Goal: Transaction & Acquisition: Purchase product/service

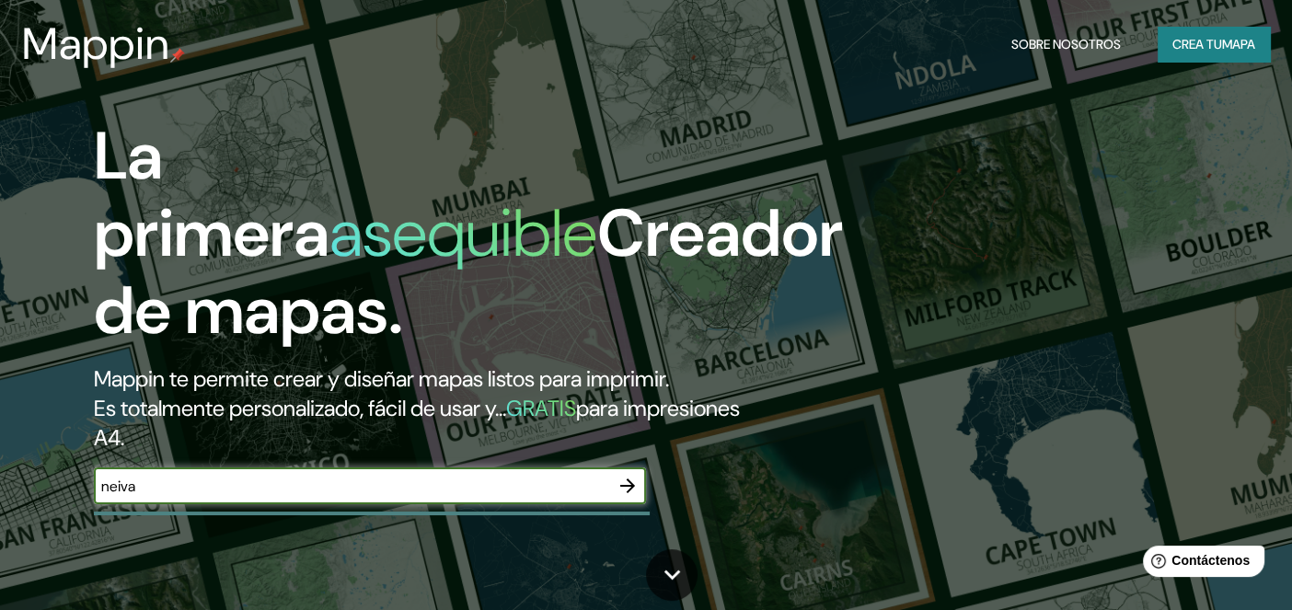
type input "neiva"
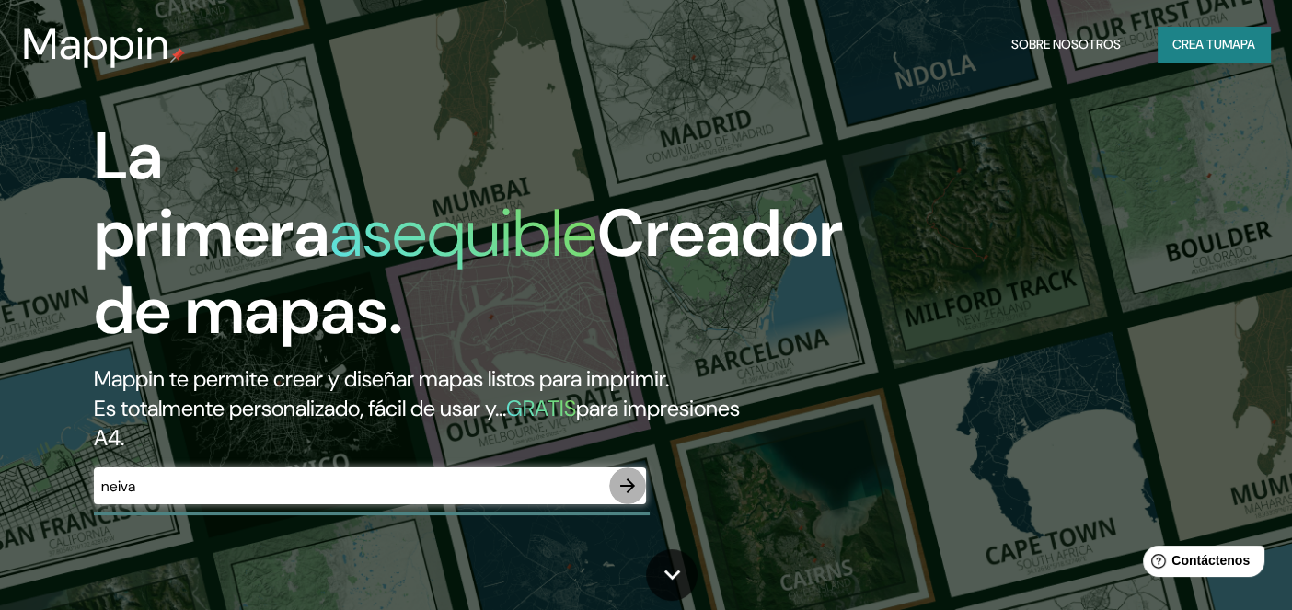
click at [619, 481] on icon "button" at bounding box center [627, 486] width 22 height 22
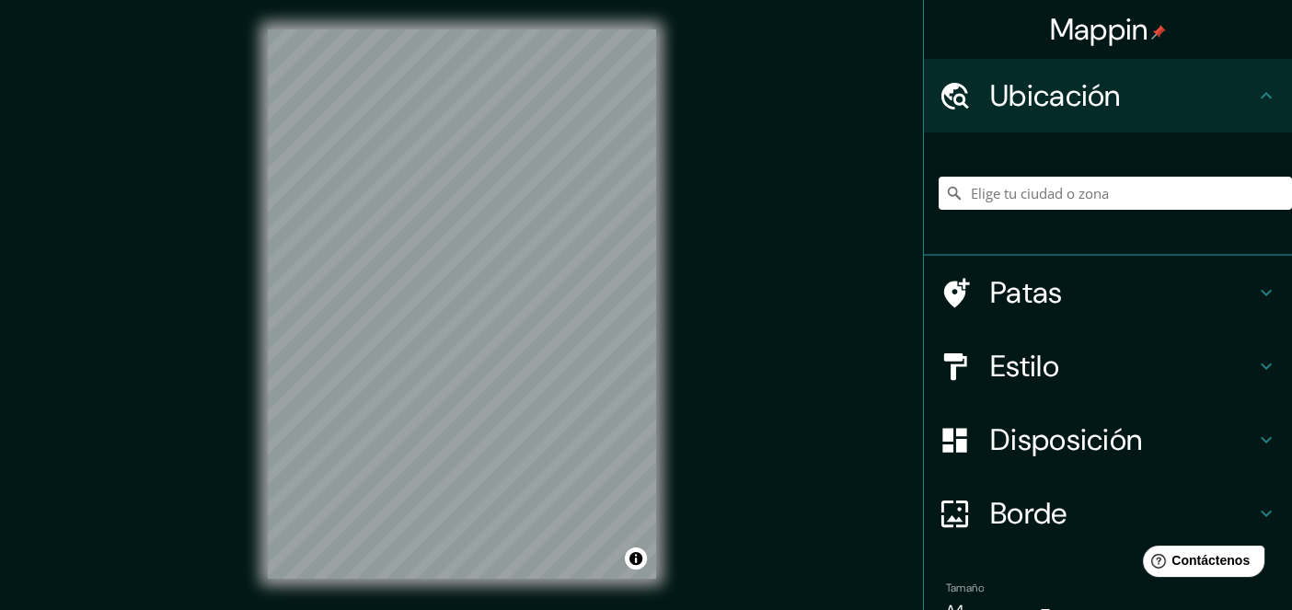
click at [673, 220] on div "© Mapbox © OpenStreetMap Improve this map" at bounding box center [461, 304] width 447 height 608
click at [1049, 180] on input "Elige tu ciudad o zona" at bounding box center [1115, 193] width 353 height 33
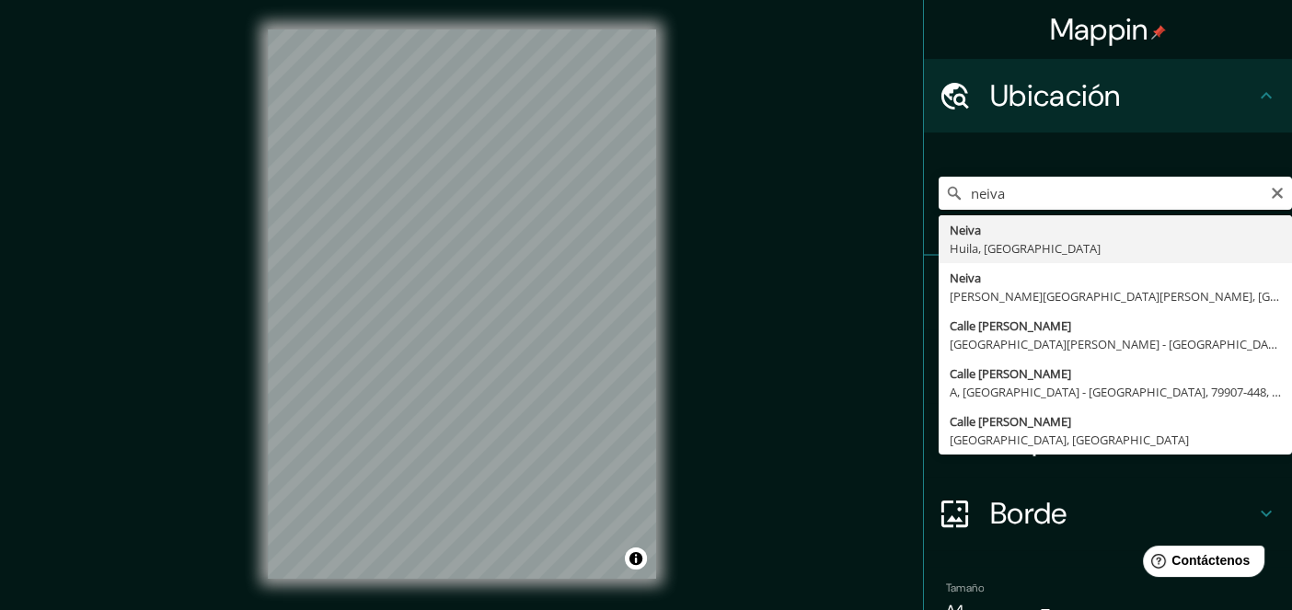
type input "Neiva, [GEOGRAPHIC_DATA], [GEOGRAPHIC_DATA]"
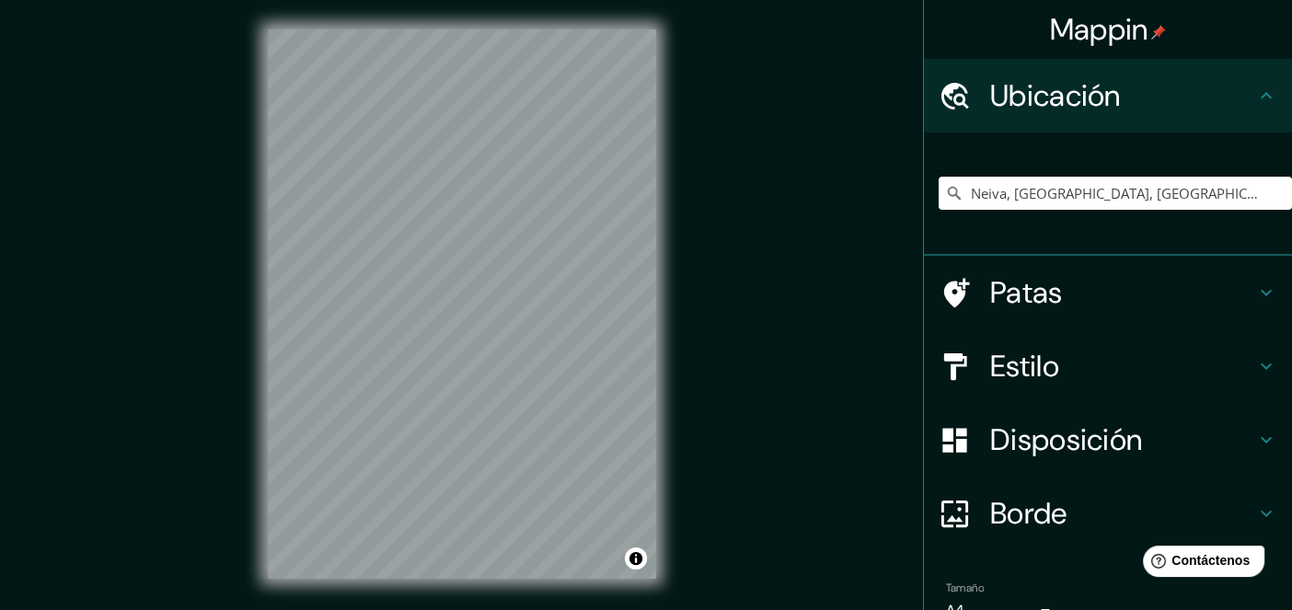
click at [1054, 353] on h4 "Estilo" at bounding box center [1122, 366] width 265 height 37
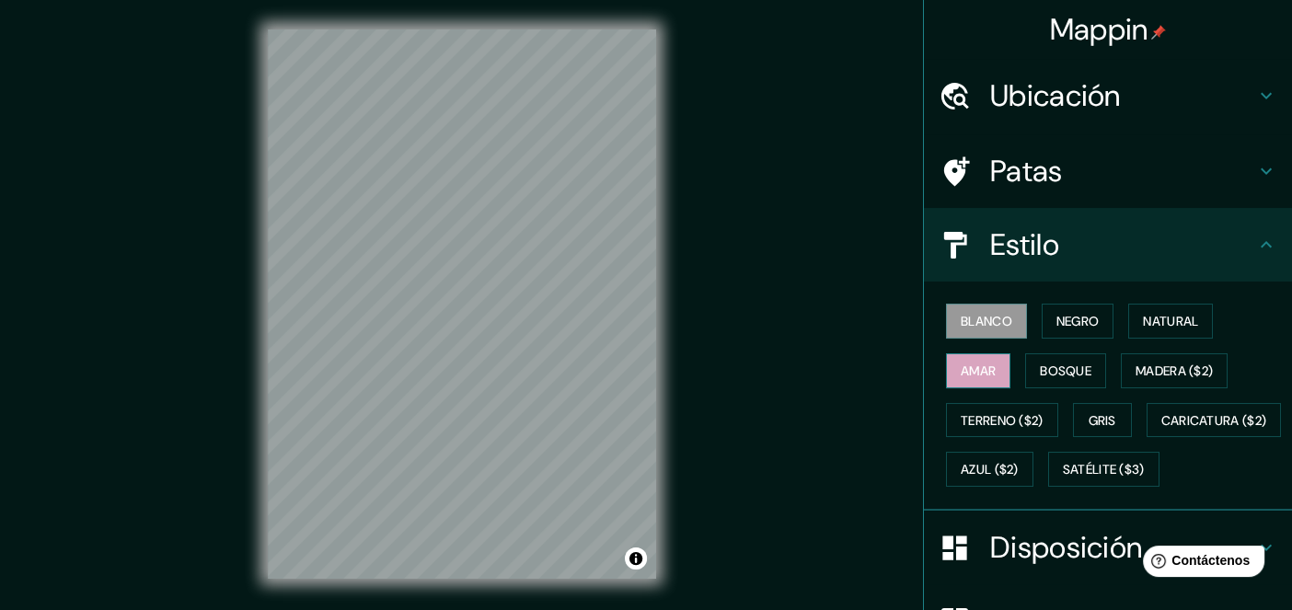
click at [985, 367] on button "Amar" at bounding box center [978, 370] width 64 height 35
click at [1143, 319] on font "Natural" at bounding box center [1170, 321] width 55 height 17
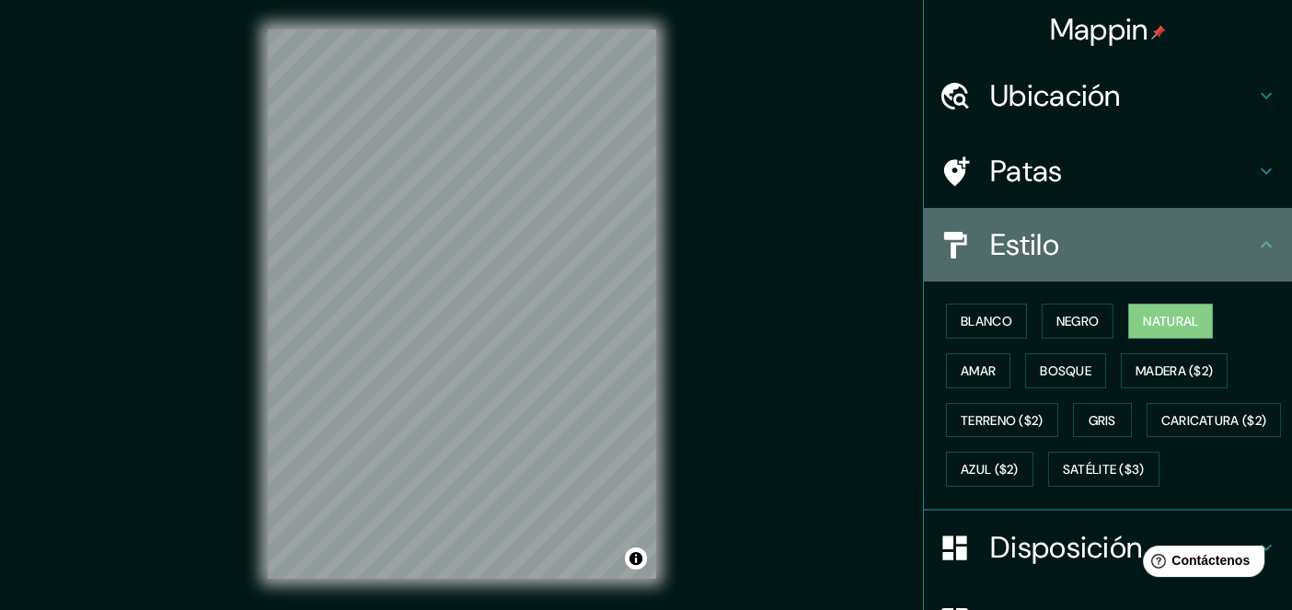
click at [1255, 247] on icon at bounding box center [1266, 245] width 22 height 22
click at [1251, 230] on div "Estilo" at bounding box center [1108, 245] width 368 height 74
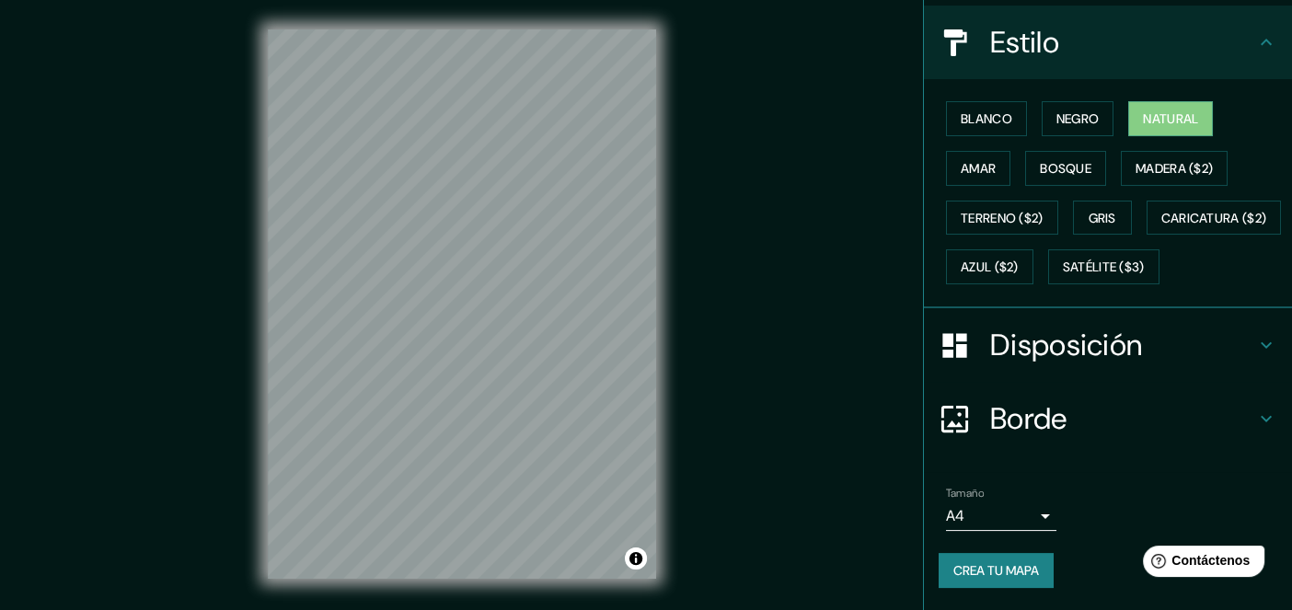
click at [1188, 359] on h4 "Disposición" at bounding box center [1122, 345] width 265 height 37
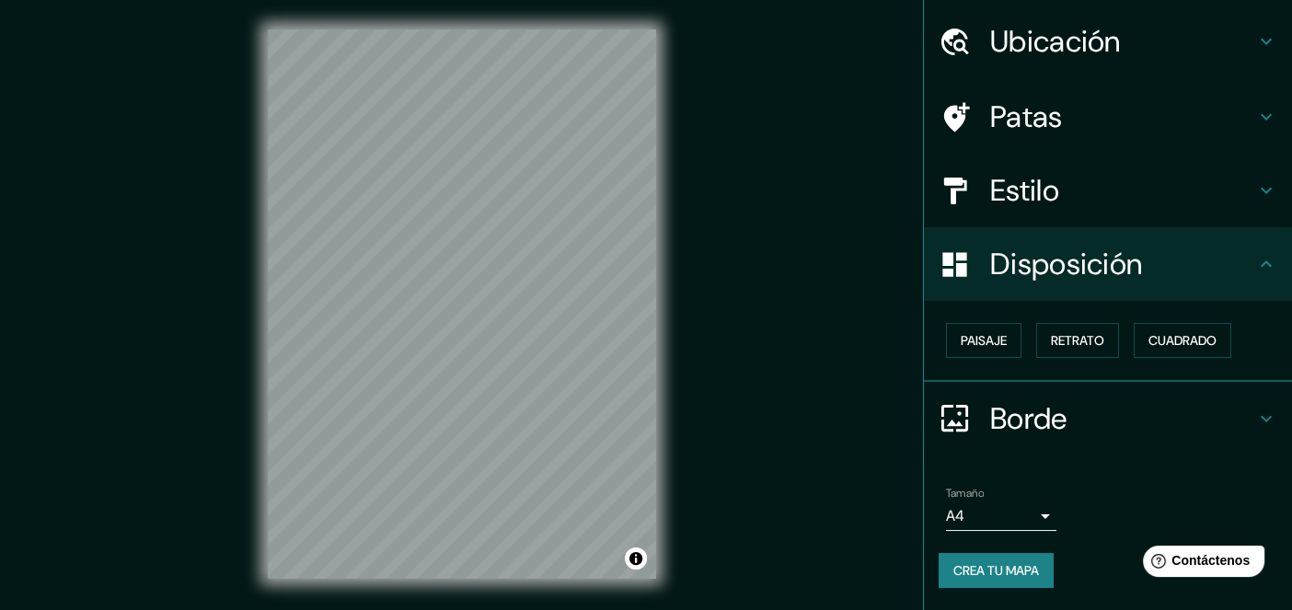
scroll to position [52, 0]
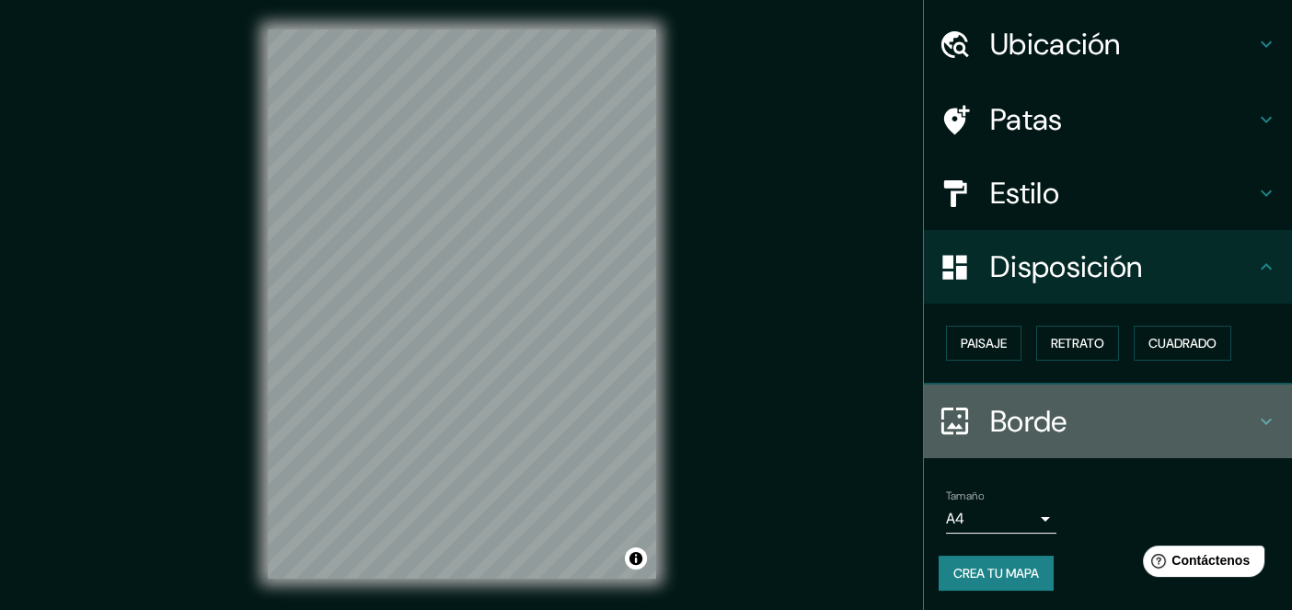
click at [1051, 409] on font "Borde" at bounding box center [1028, 421] width 77 height 39
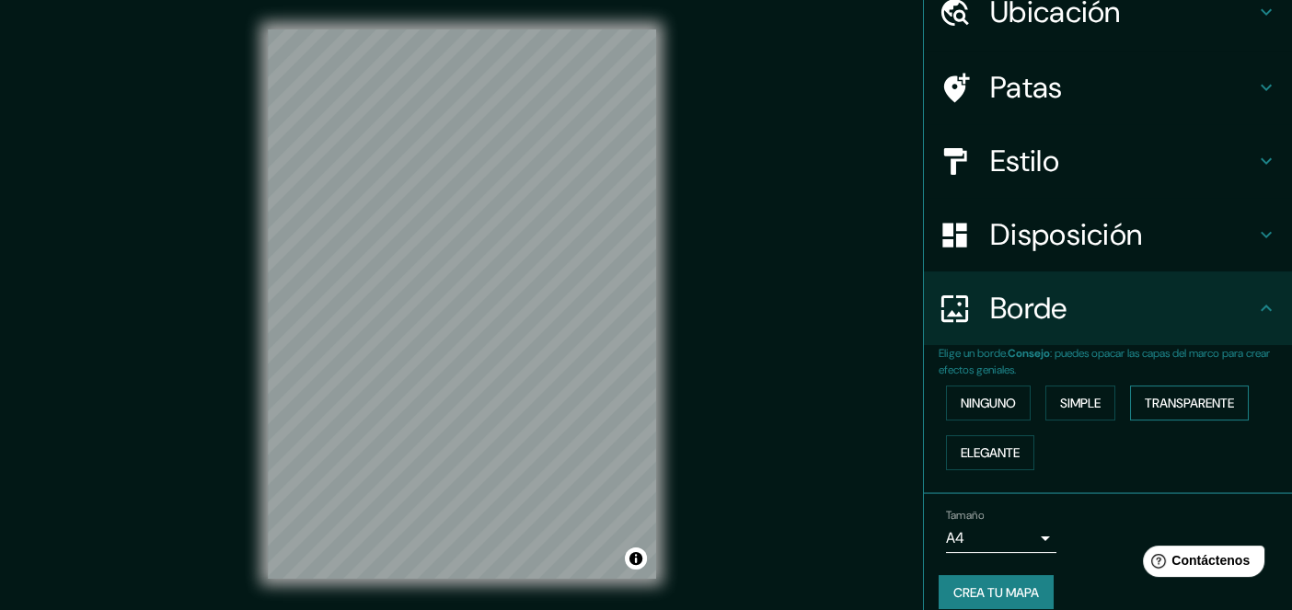
scroll to position [102, 0]
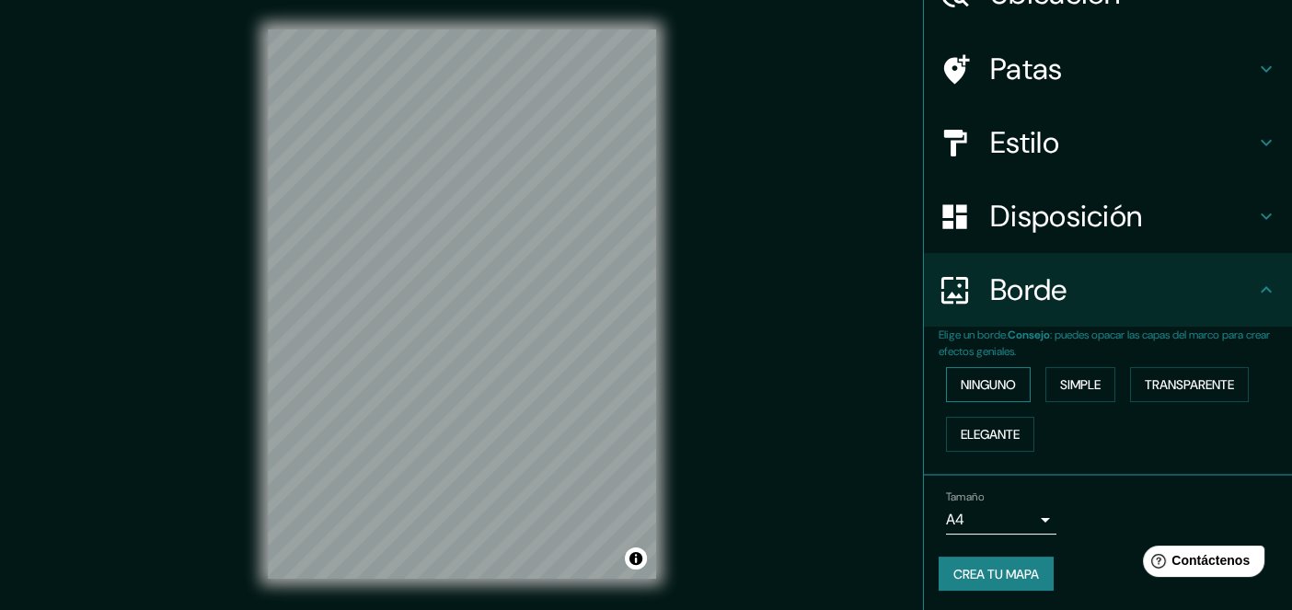
click at [1008, 381] on button "Ninguno" at bounding box center [988, 384] width 85 height 35
click at [1030, 518] on body "Mappin Ubicación Neiva, [GEOGRAPHIC_DATA], [GEOGRAPHIC_DATA] Patas Estilo Dispo…" at bounding box center [646, 305] width 1292 height 610
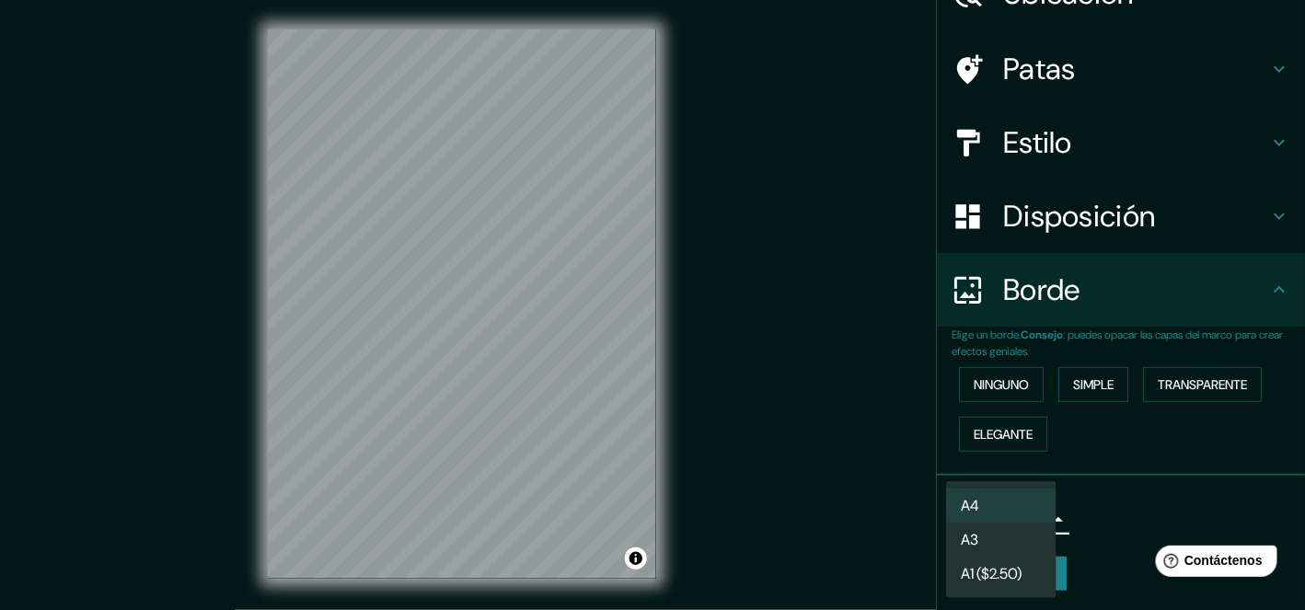
click at [1083, 500] on div at bounding box center [652, 305] width 1305 height 610
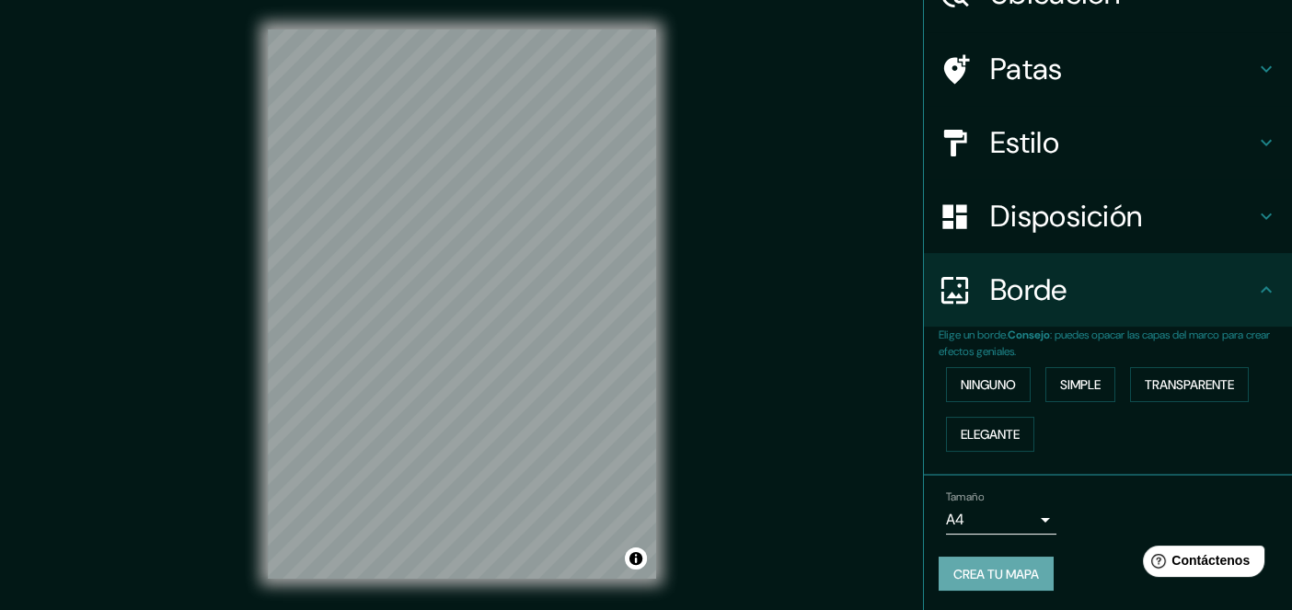
click at [1023, 567] on font "Crea tu mapa" at bounding box center [996, 574] width 86 height 17
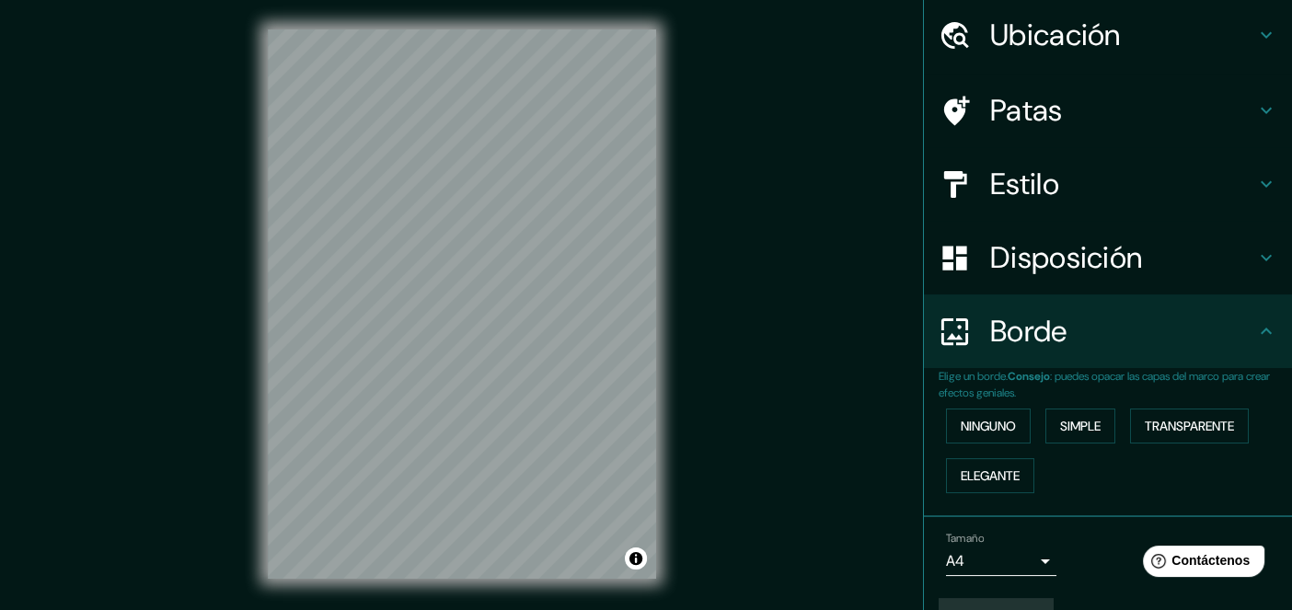
scroll to position [91, 0]
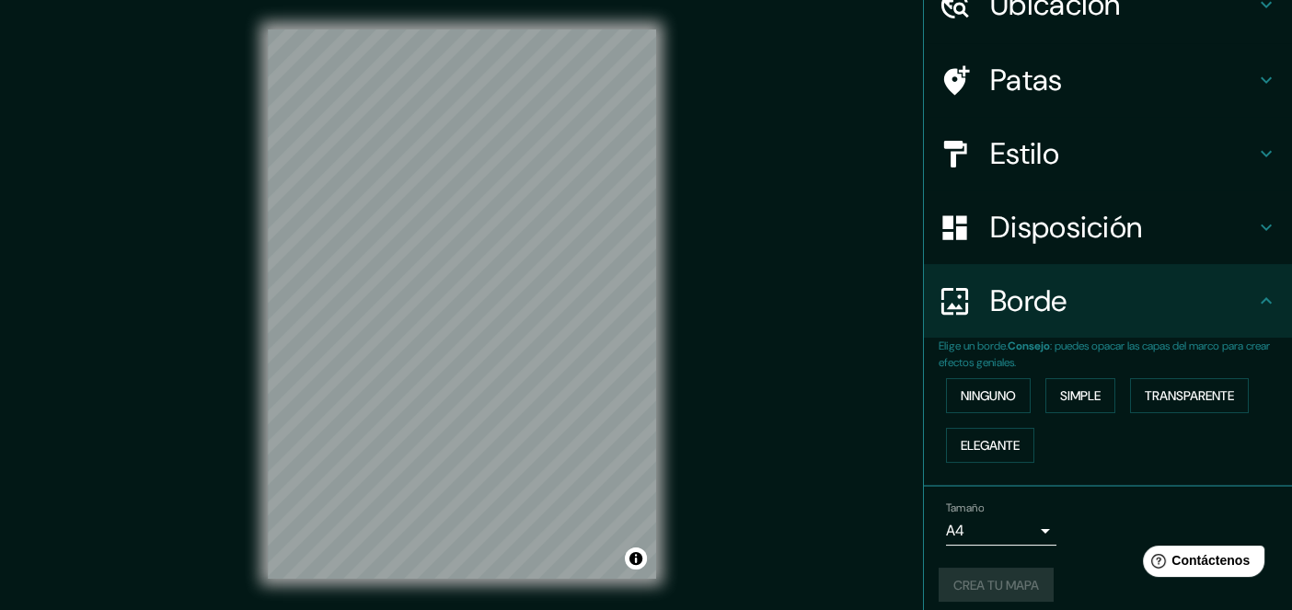
click at [990, 74] on font "Patas" at bounding box center [1026, 80] width 73 height 39
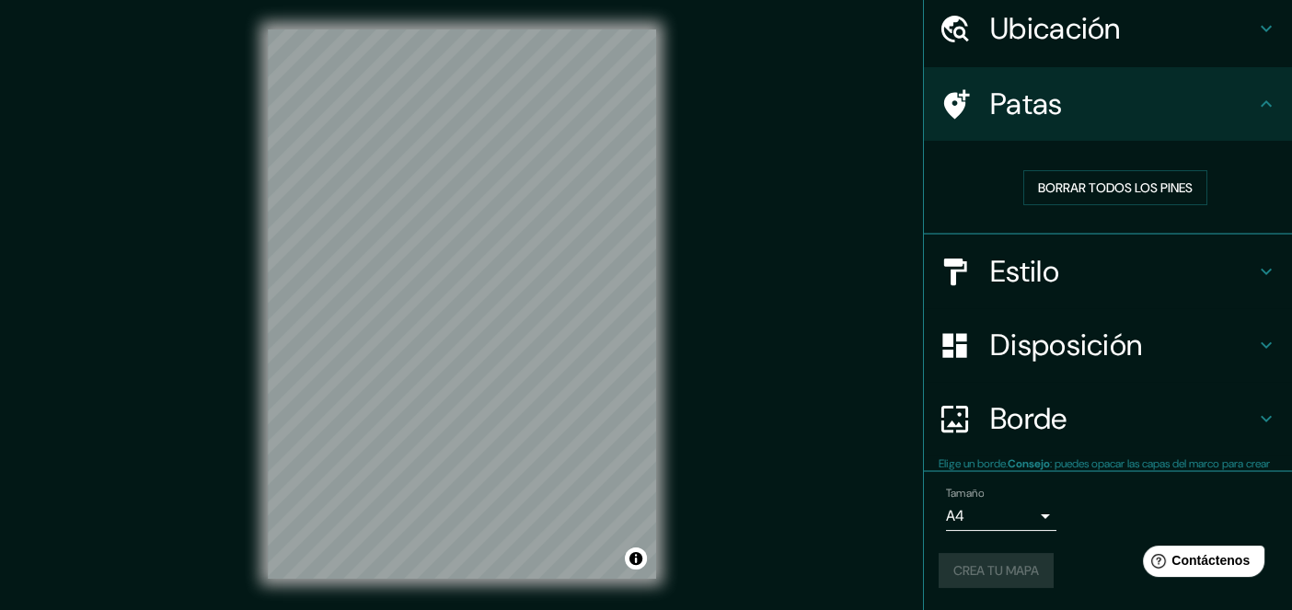
scroll to position [65, 0]
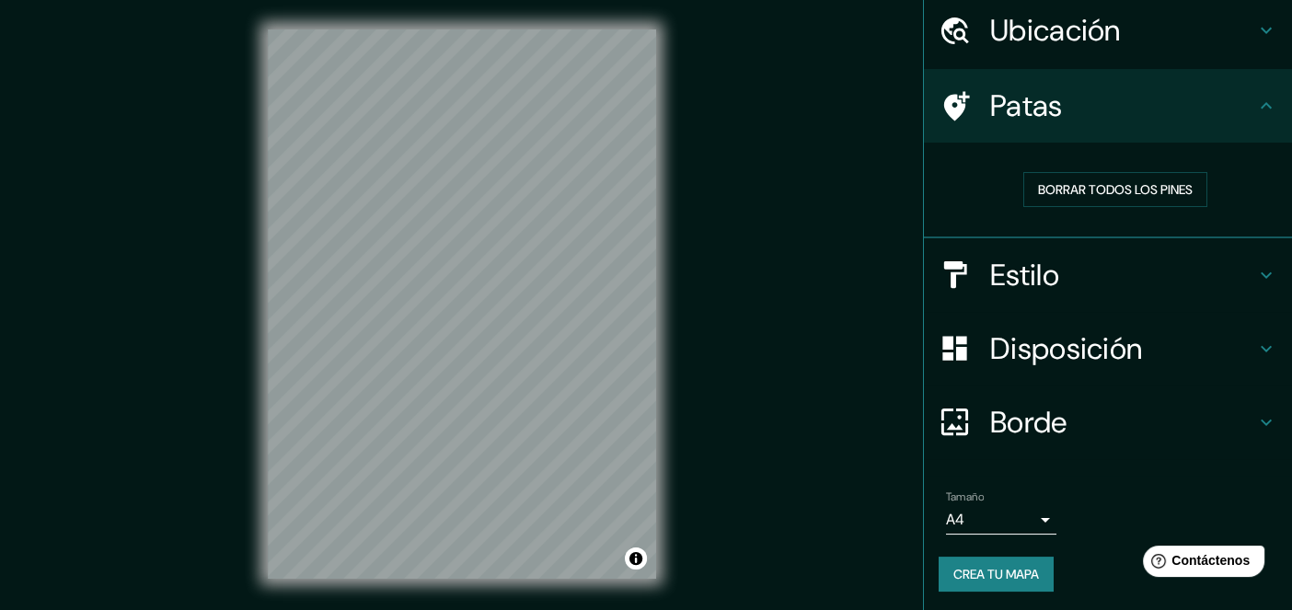
click at [985, 574] on font "Crea tu mapa" at bounding box center [996, 574] width 86 height 17
click at [637, 559] on button "Activar o desactivar atribución" at bounding box center [636, 558] width 22 height 22
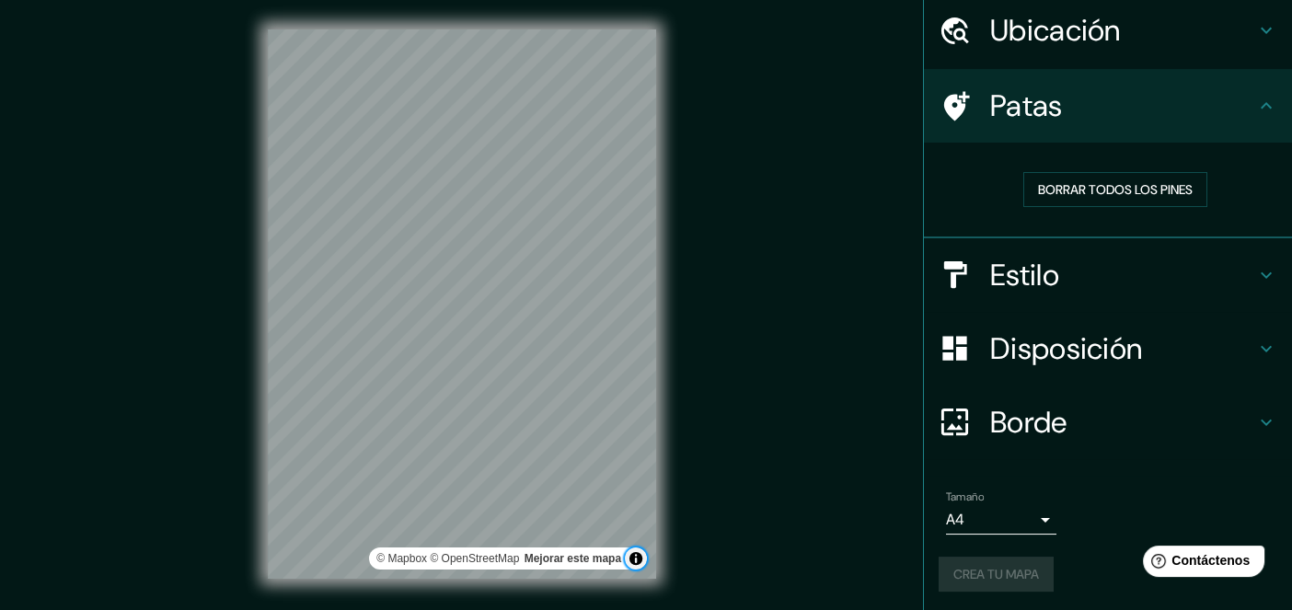
click at [637, 559] on button "Activar o desactivar atribución" at bounding box center [636, 558] width 22 height 22
